Goal: Task Accomplishment & Management: Use online tool/utility

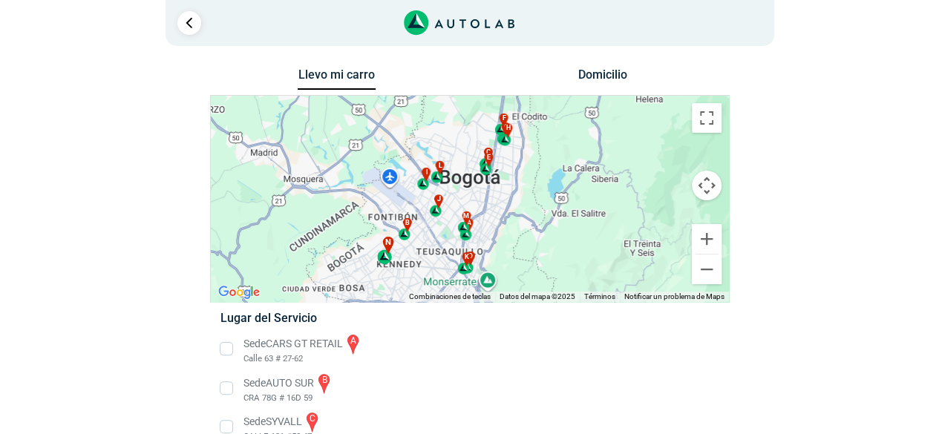
click at [387, 259] on div "n" at bounding box center [385, 251] width 17 height 28
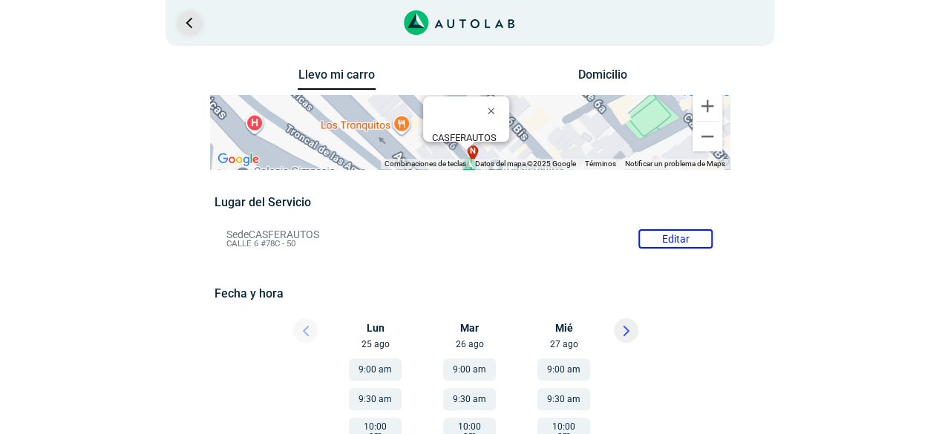
click at [191, 20] on link "Ir al paso anterior" at bounding box center [189, 23] width 24 height 24
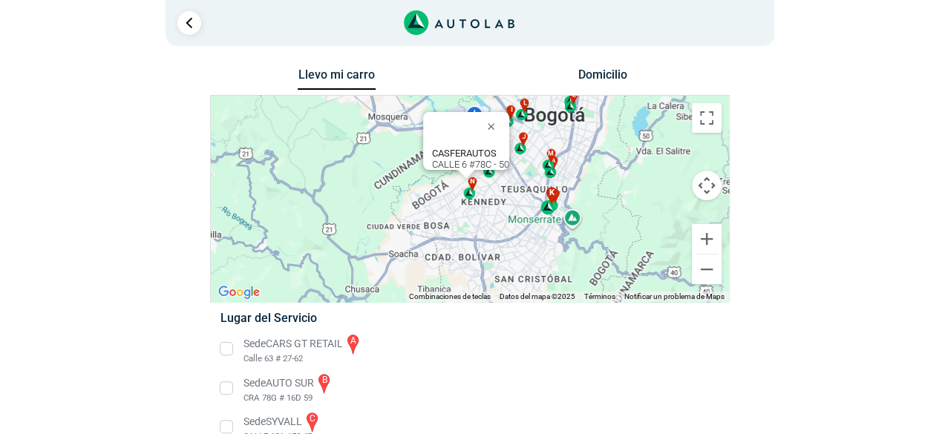
click at [546, 210] on div "k" at bounding box center [548, 201] width 17 height 28
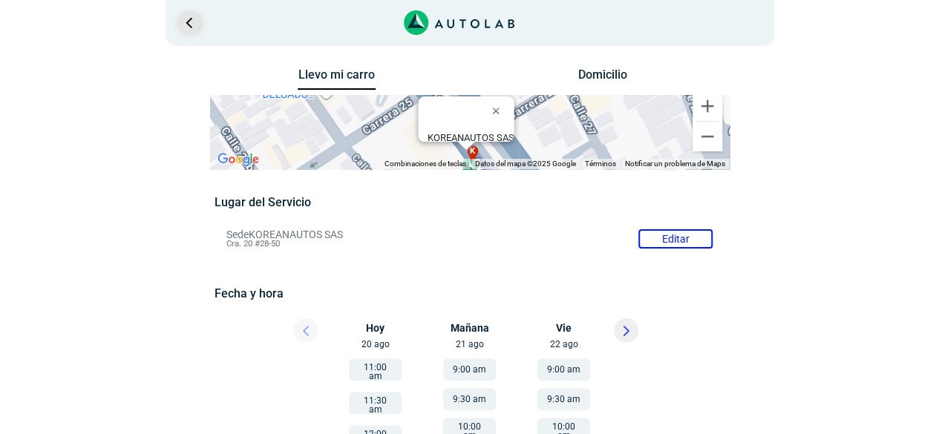
click at [189, 24] on link "Ir al paso anterior" at bounding box center [189, 23] width 24 height 24
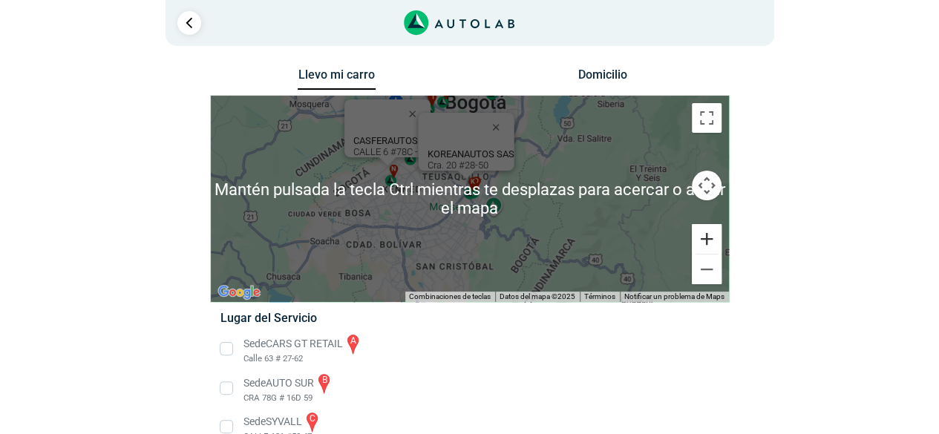
drag, startPoint x: 691, startPoint y: 232, endPoint x: 714, endPoint y: 242, distance: 25.0
click at [692, 232] on button "Ampliar" at bounding box center [707, 239] width 30 height 30
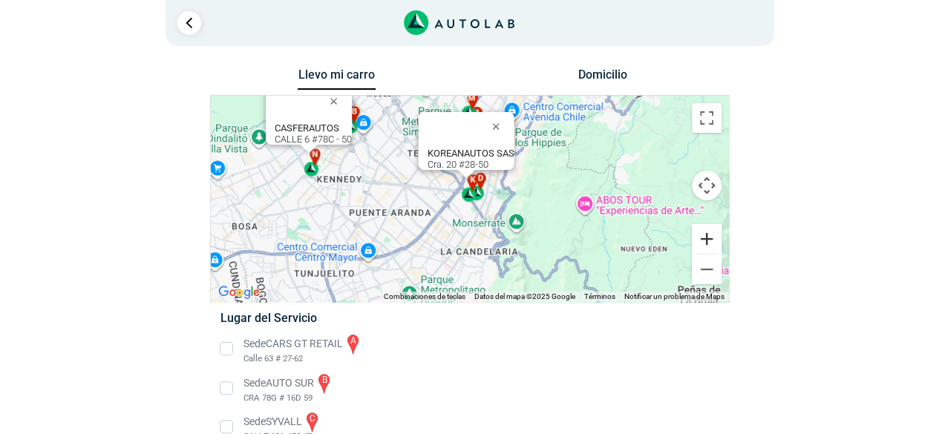
click at [714, 241] on button "Ampliar" at bounding box center [707, 239] width 30 height 30
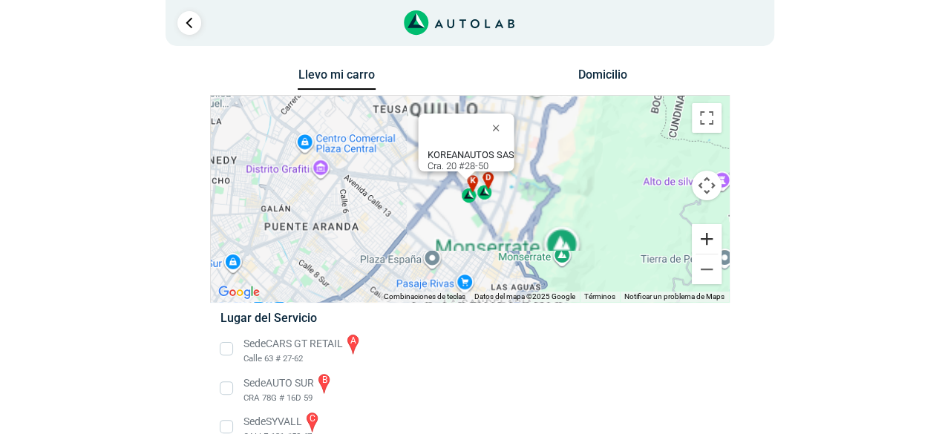
click at [714, 241] on button "Ampliar" at bounding box center [707, 239] width 30 height 30
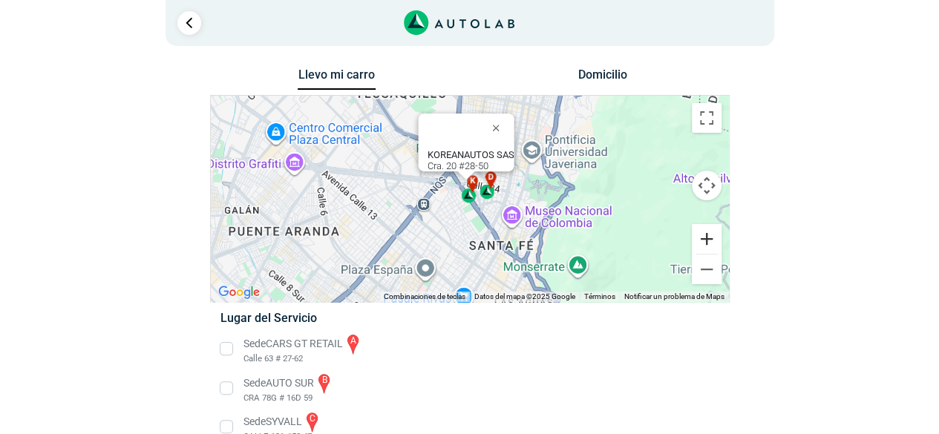
click at [714, 241] on button "Ampliar" at bounding box center [707, 239] width 30 height 30
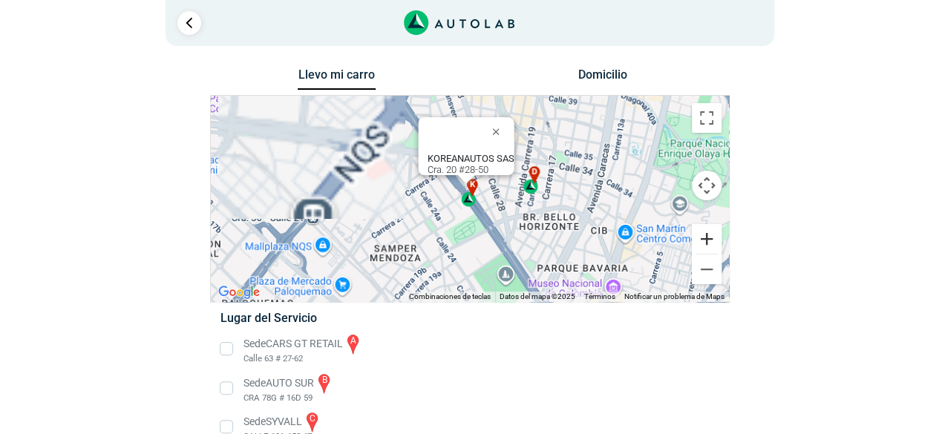
click at [714, 241] on button "Ampliar" at bounding box center [707, 239] width 30 height 30
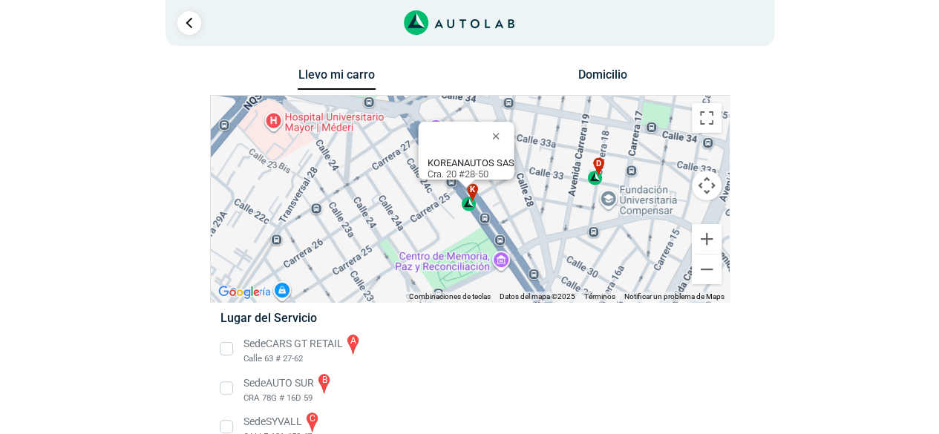
click at [594, 184] on div "d" at bounding box center [595, 171] width 17 height 28
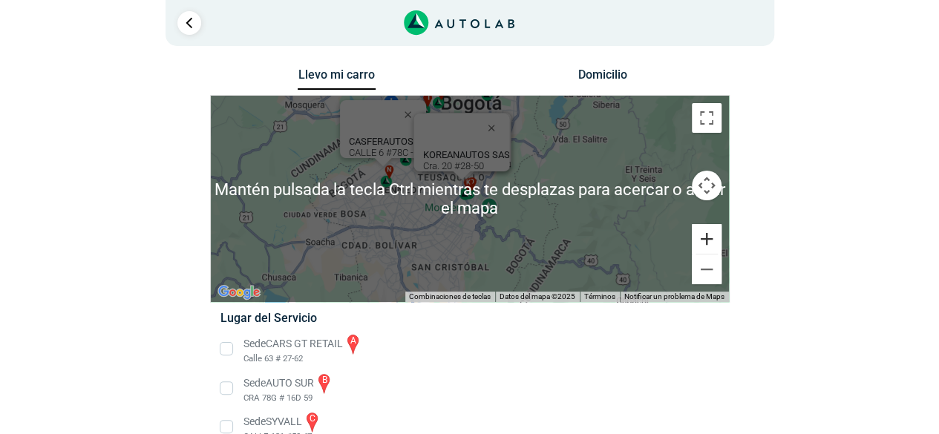
click at [711, 249] on button "Ampliar" at bounding box center [707, 239] width 30 height 30
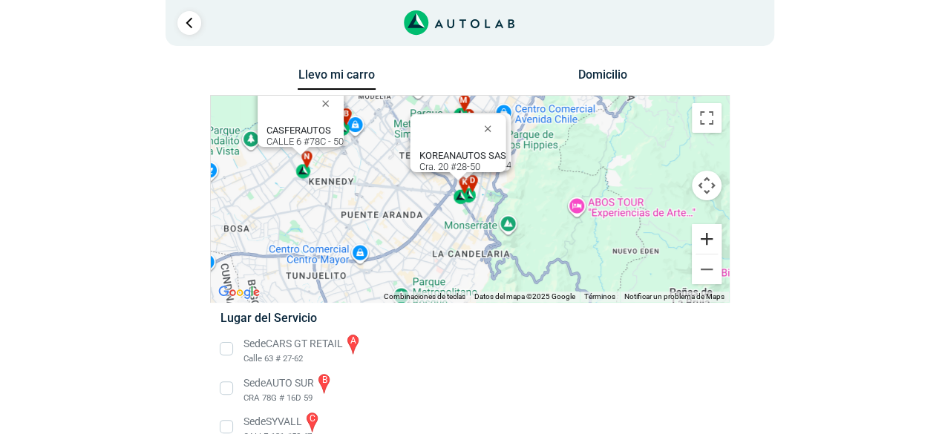
click at [711, 249] on button "Ampliar" at bounding box center [707, 239] width 30 height 30
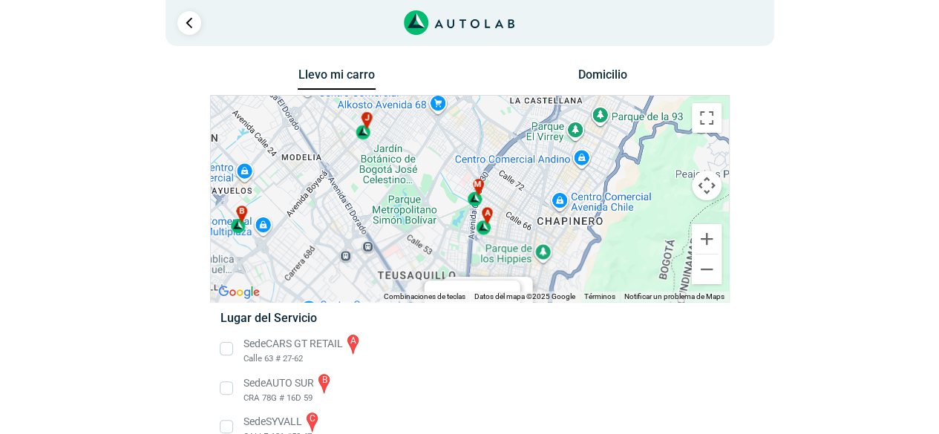
drag, startPoint x: 537, startPoint y: 181, endPoint x: 559, endPoint y: 350, distance: 170.0
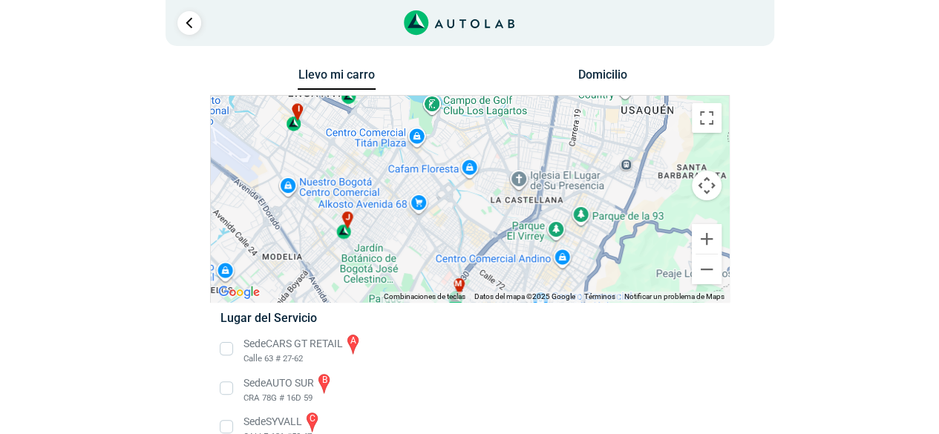
drag, startPoint x: 566, startPoint y: 213, endPoint x: 542, endPoint y: 324, distance: 114.0
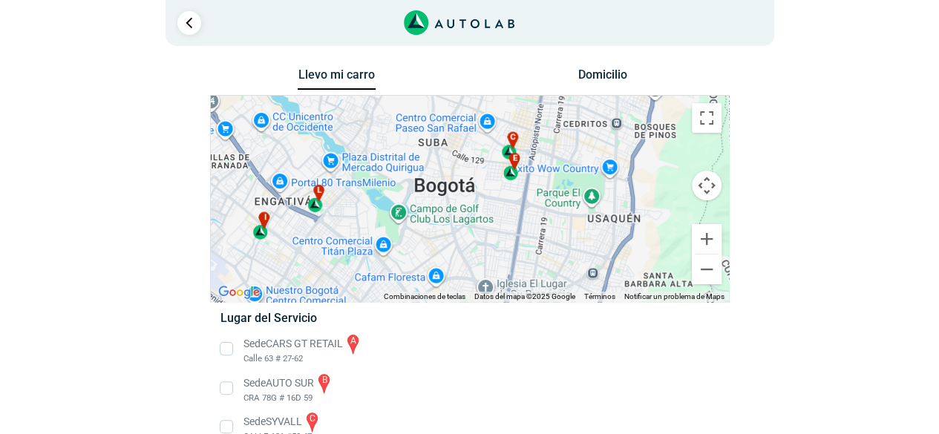
drag, startPoint x: 570, startPoint y: 189, endPoint x: 540, endPoint y: 292, distance: 106.9
click at [540, 292] on div "a b c d e f g" at bounding box center [470, 199] width 518 height 206
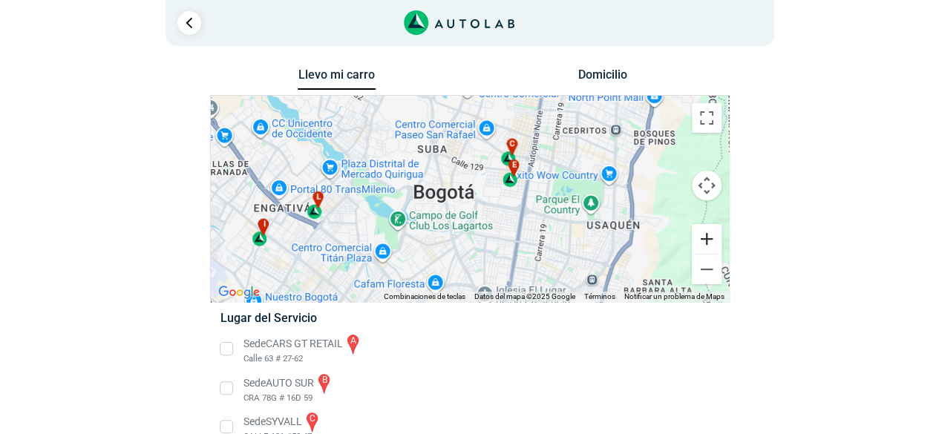
click at [704, 240] on button "Ampliar" at bounding box center [707, 239] width 30 height 30
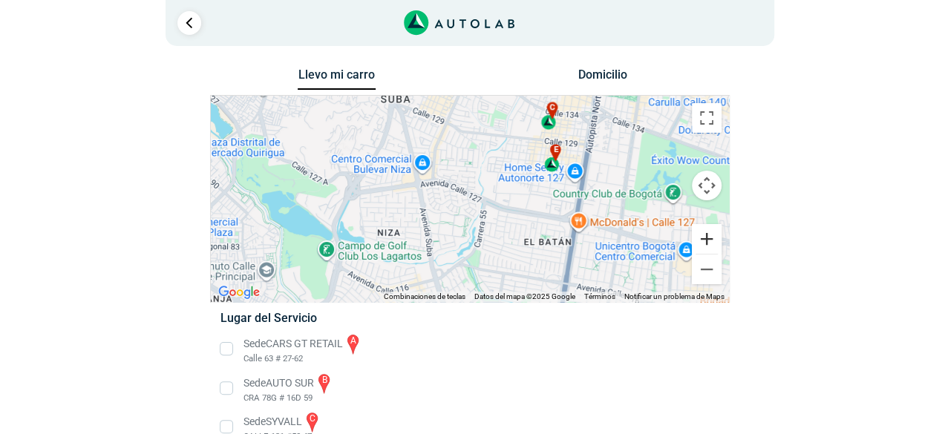
click at [704, 240] on button "Ampliar" at bounding box center [707, 239] width 30 height 30
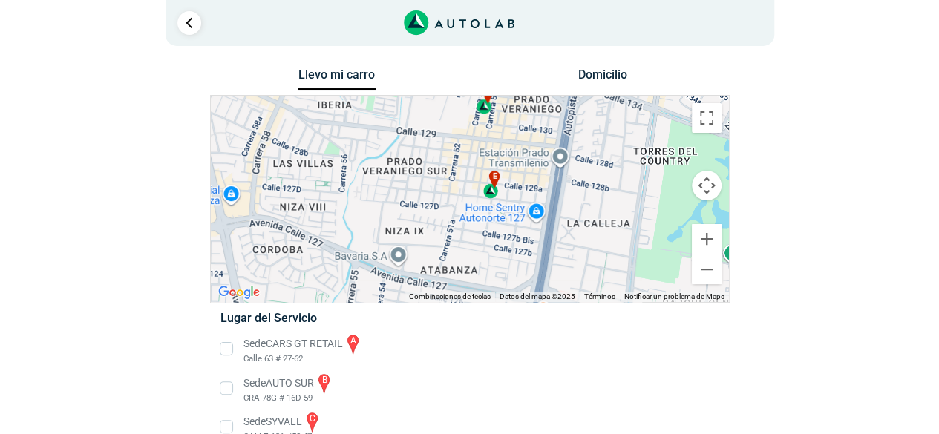
drag, startPoint x: 558, startPoint y: 212, endPoint x: 410, endPoint y: 269, distance: 159.3
click at [410, 269] on div "a b c d e f g" at bounding box center [470, 199] width 518 height 206
click at [494, 193] on div "e" at bounding box center [490, 185] width 17 height 28
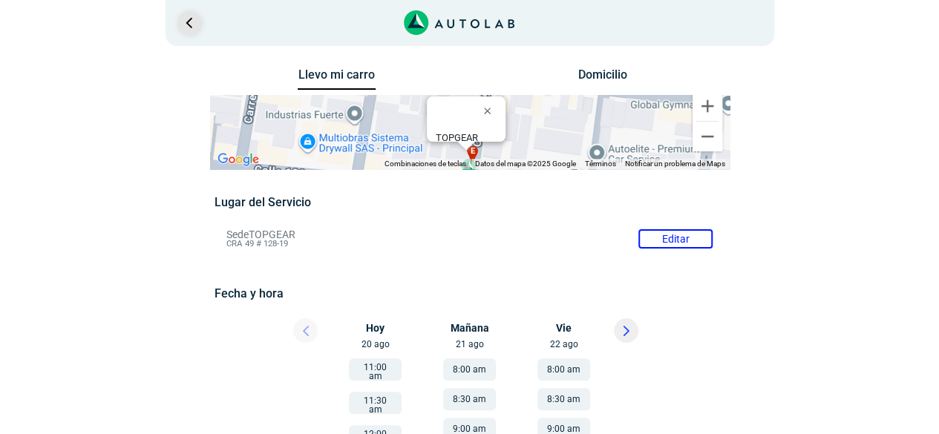
click at [190, 22] on link "Ir al paso anterior" at bounding box center [189, 23] width 24 height 24
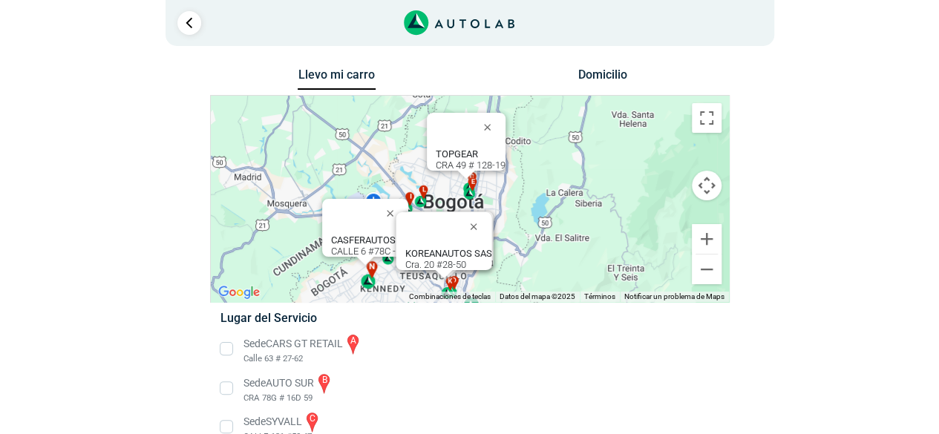
click at [370, 284] on div "n" at bounding box center [369, 275] width 17 height 28
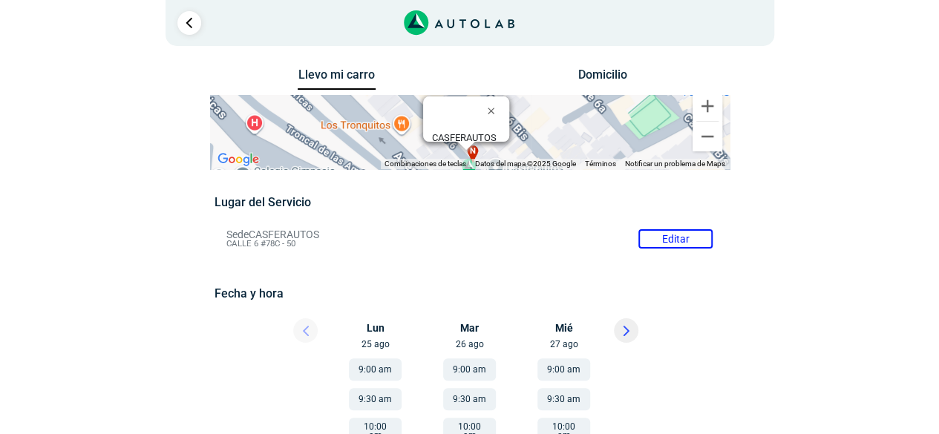
scroll to position [148, 0]
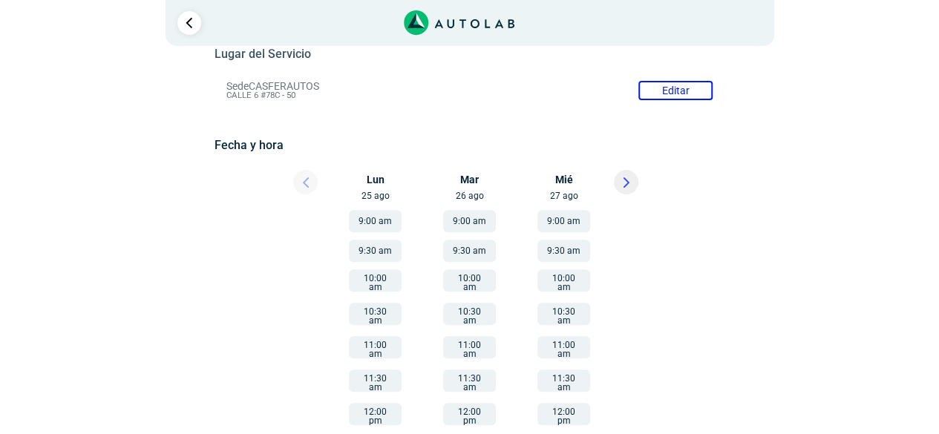
click at [303, 184] on div at bounding box center [292, 186] width 89 height 33
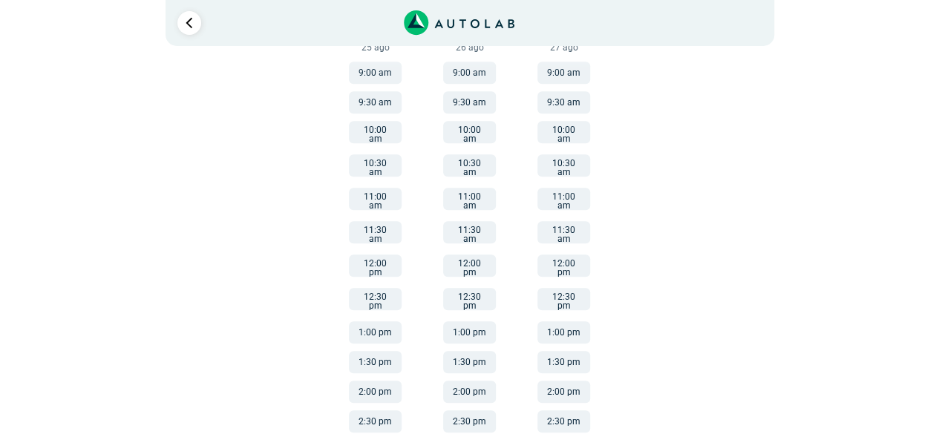
scroll to position [223, 0]
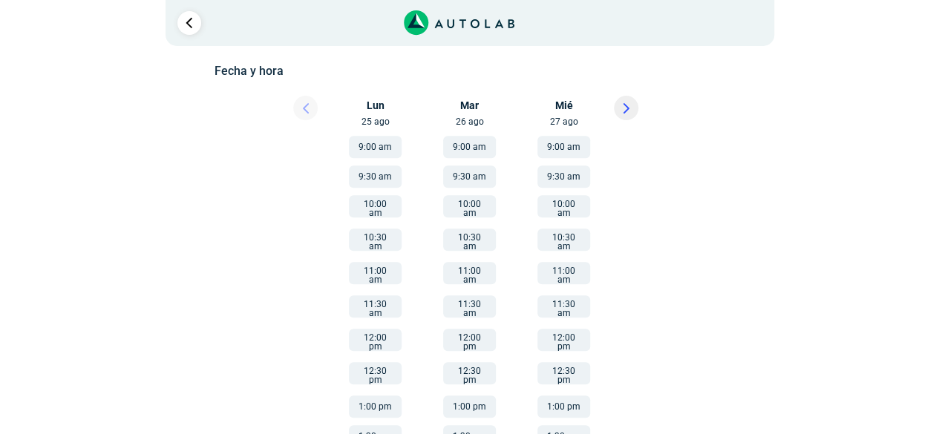
click at [871, 145] on div "Llevo mi carro [GEOGRAPHIC_DATA] ← Mover a la izquierda → Mover a la derecha ↑ …" at bounding box center [469, 229] width 891 height 774
